Goal: Book appointment/travel/reservation

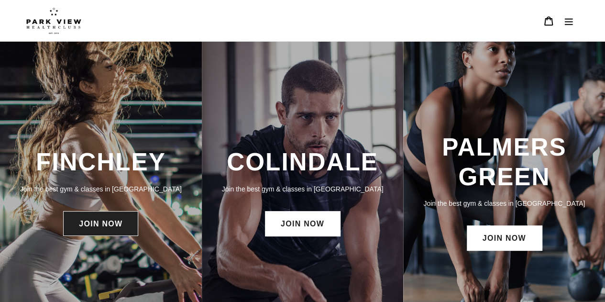
click at [108, 222] on link "JOIN NOW" at bounding box center [100, 223] width 75 height 25
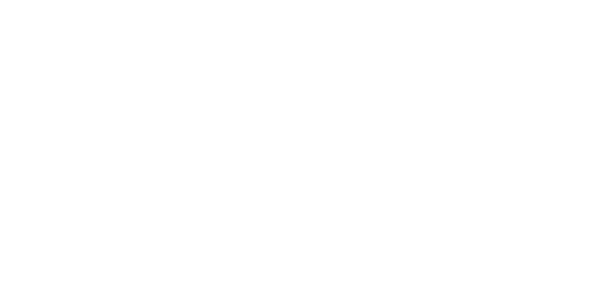
scroll to position [499, 0]
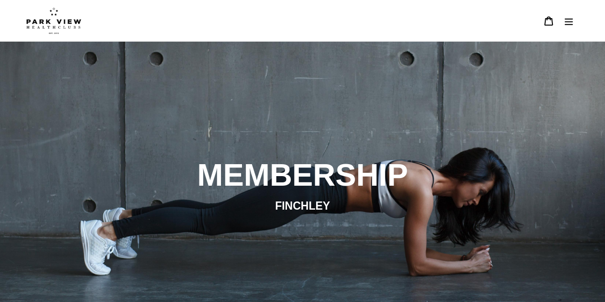
click at [566, 19] on icon "Menu" at bounding box center [569, 21] width 8 height 7
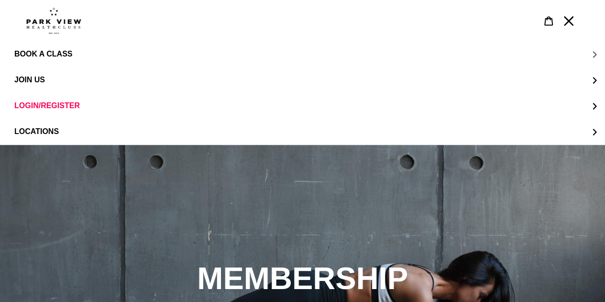
click at [64, 54] on span "BOOK A CLASS" at bounding box center [43, 54] width 58 height 9
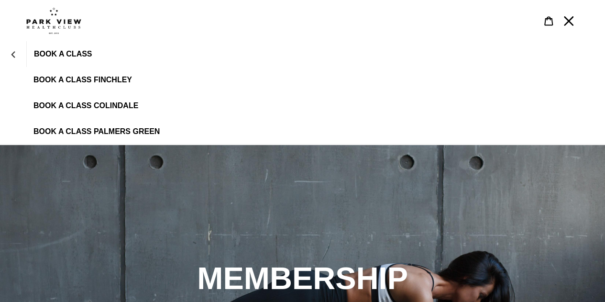
click at [78, 85] on link "BOOK A CLASS FINCHLEY" at bounding box center [302, 80] width 605 height 26
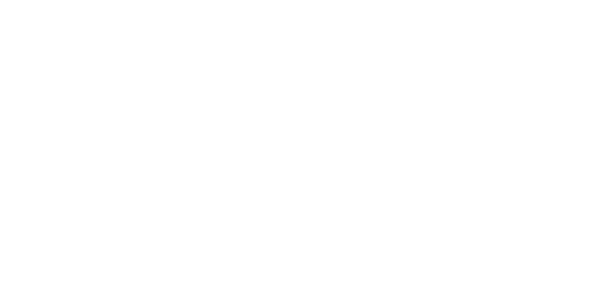
scroll to position [388, 0]
